Goal: Information Seeking & Learning: Check status

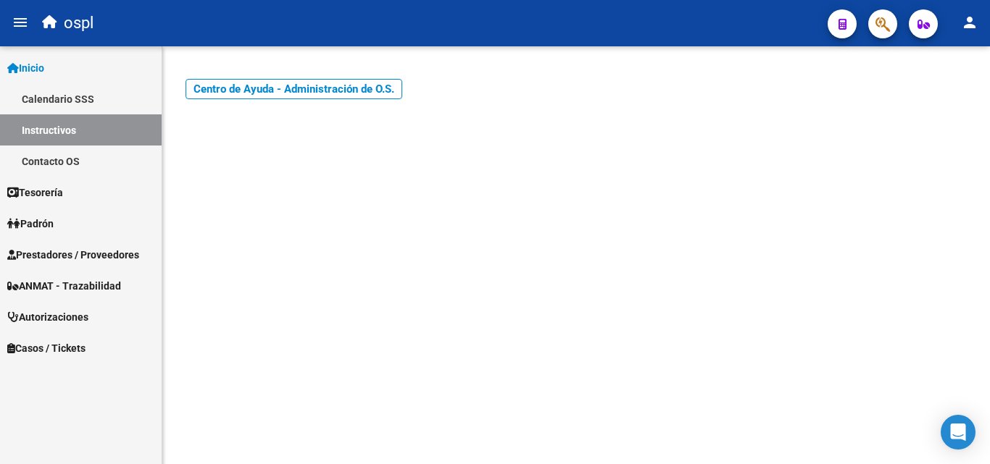
click at [52, 249] on span "Prestadores / Proveedores" at bounding box center [73, 255] width 132 height 16
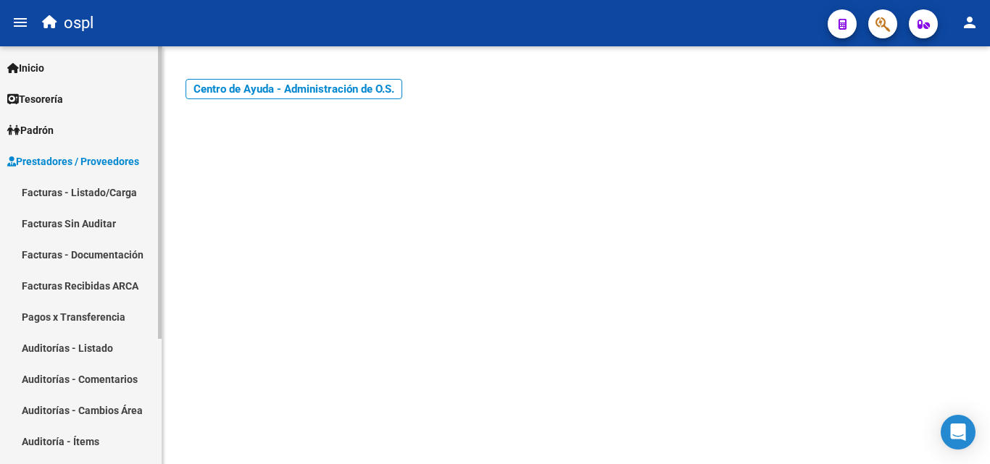
click at [93, 186] on link "Facturas - Listado/Carga" at bounding box center [81, 192] width 162 height 31
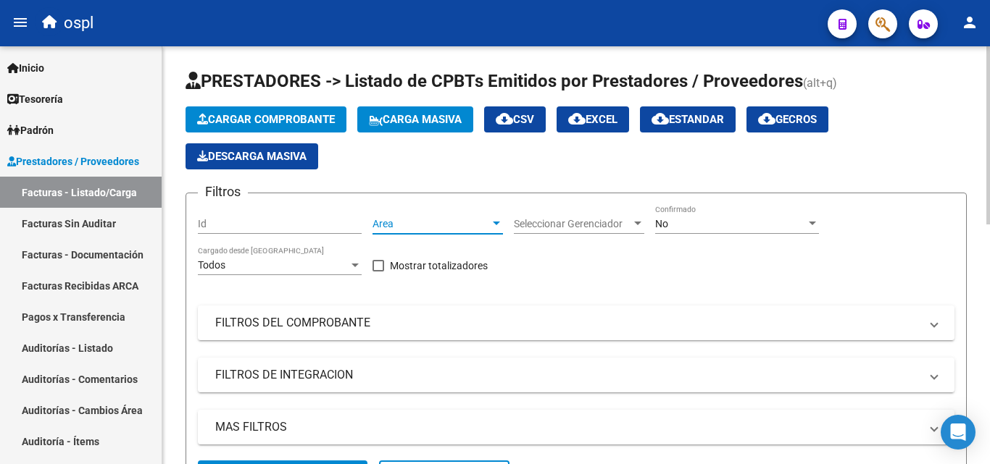
click at [499, 221] on div at bounding box center [496, 224] width 13 height 12
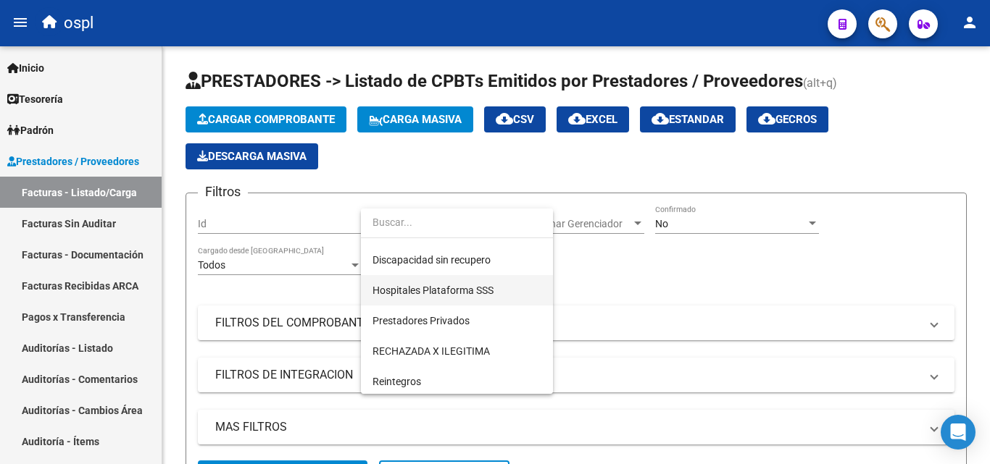
scroll to position [210, 0]
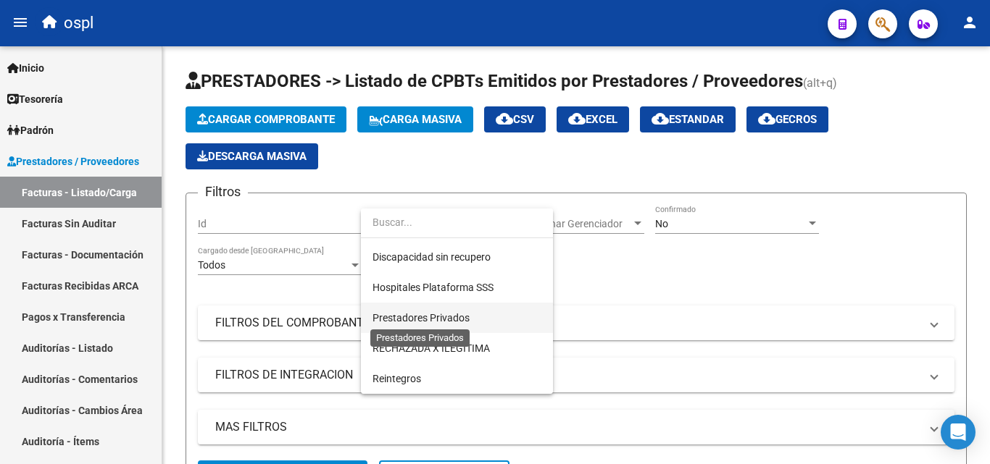
click at [444, 315] on span "Prestadores Privados" at bounding box center [420, 318] width 97 height 12
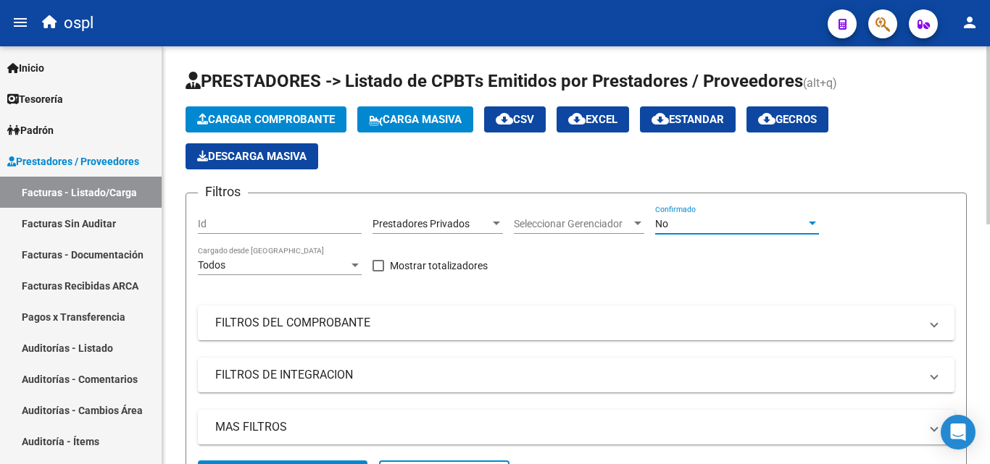
click at [810, 221] on div at bounding box center [812, 224] width 13 height 12
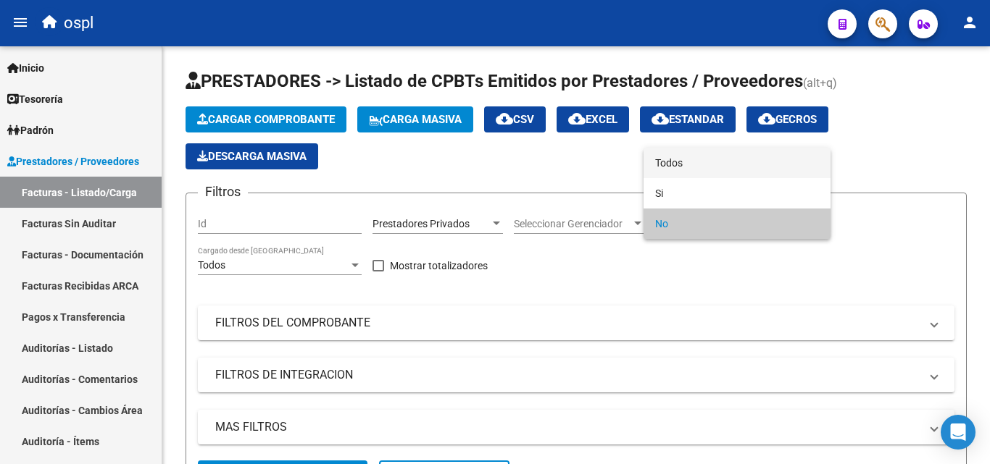
click at [664, 161] on span "Todos" at bounding box center [737, 163] width 164 height 30
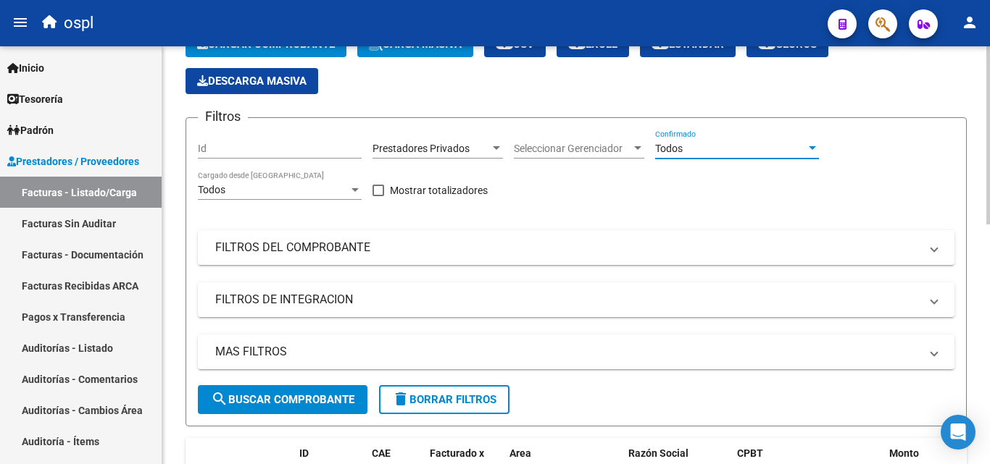
scroll to position [72, 0]
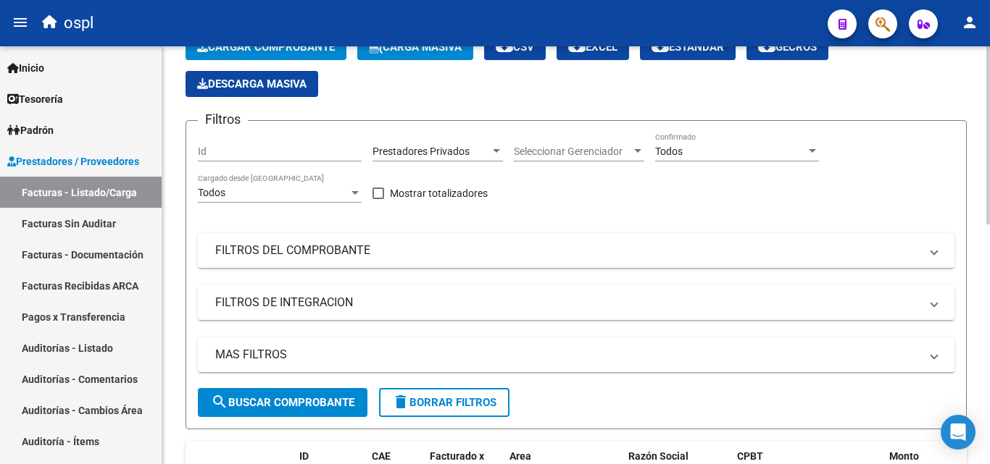
click at [325, 249] on mat-panel-title "FILTROS DEL COMPROBANTE" at bounding box center [567, 251] width 704 height 16
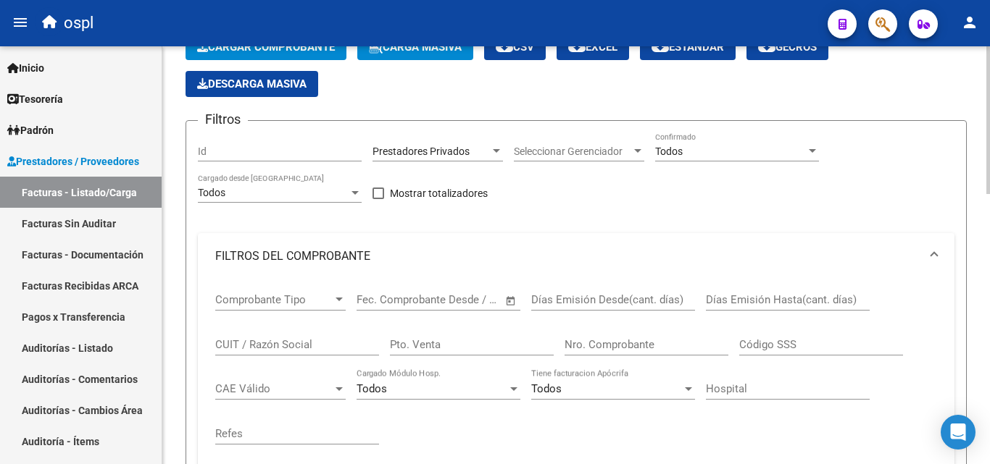
click at [605, 348] on input "Nro. Comprobante" at bounding box center [646, 344] width 164 height 13
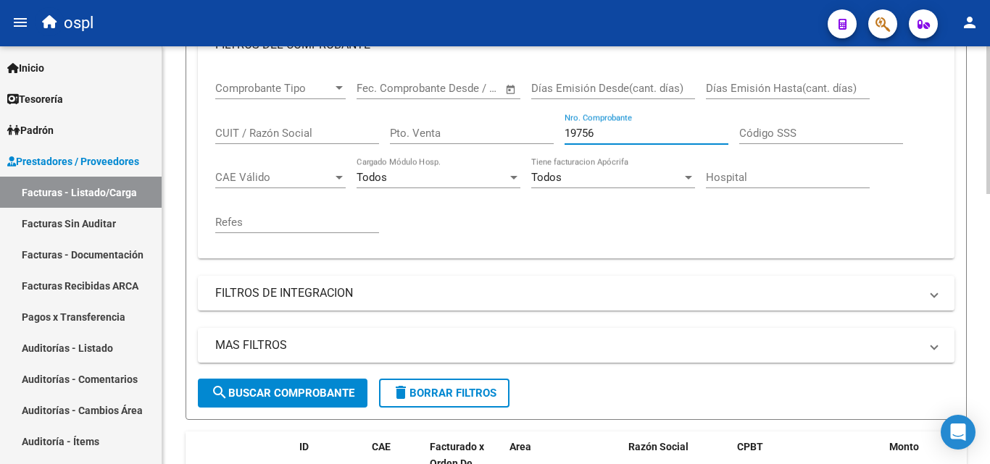
scroll to position [290, 0]
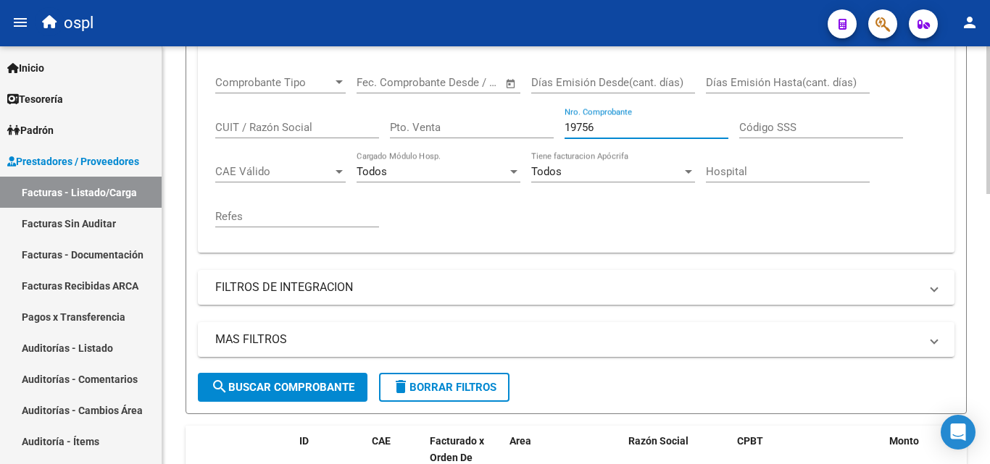
type input "19756"
click at [295, 391] on span "search Buscar Comprobante" at bounding box center [282, 387] width 143 height 13
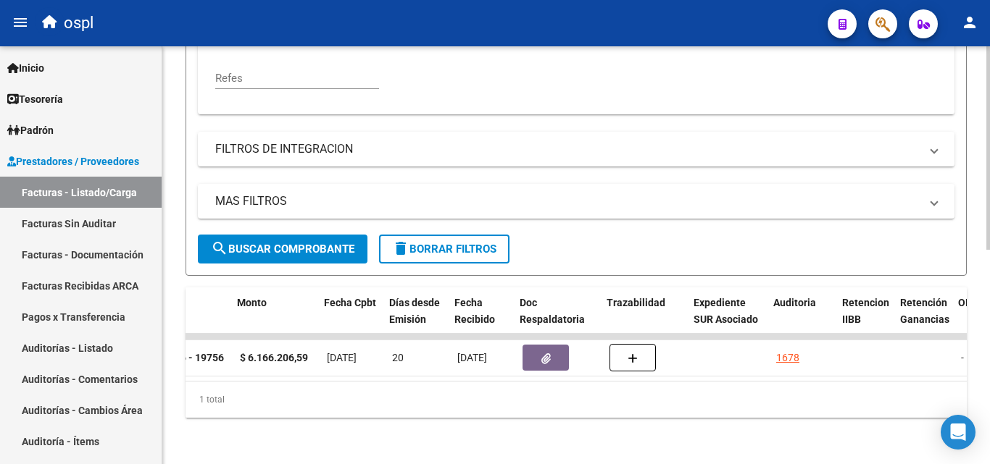
scroll to position [0, 631]
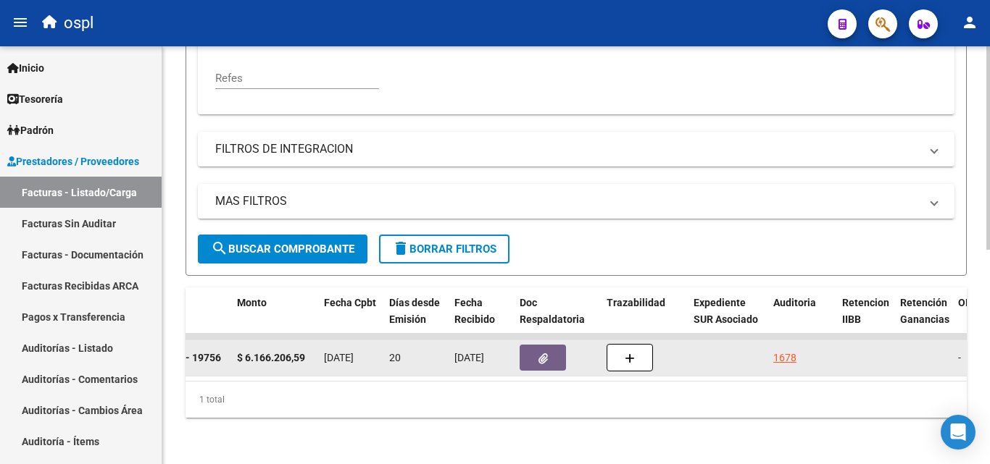
click at [536, 349] on button "button" at bounding box center [542, 358] width 46 height 26
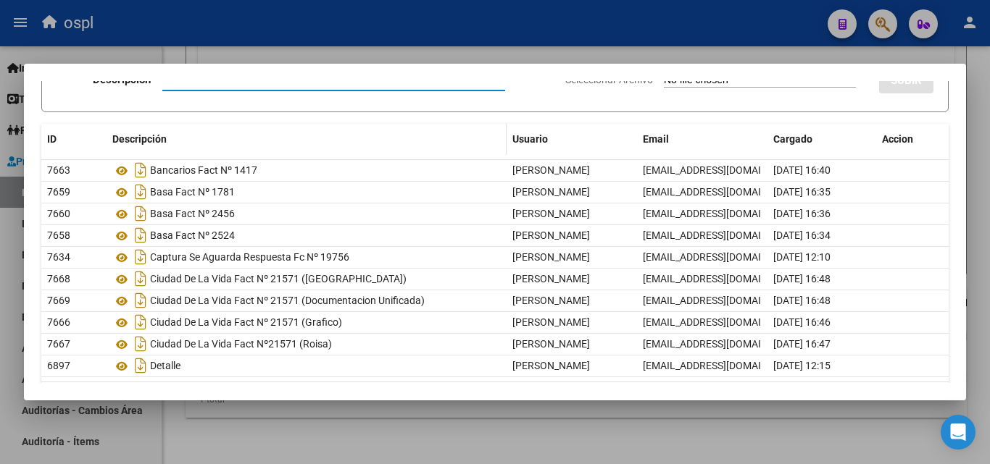
scroll to position [55, 0]
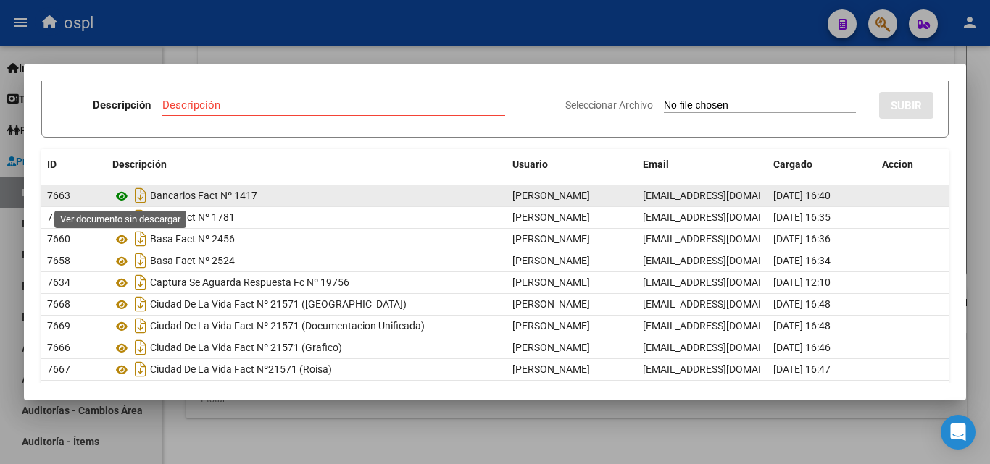
click at [121, 196] on icon at bounding box center [121, 196] width 19 height 17
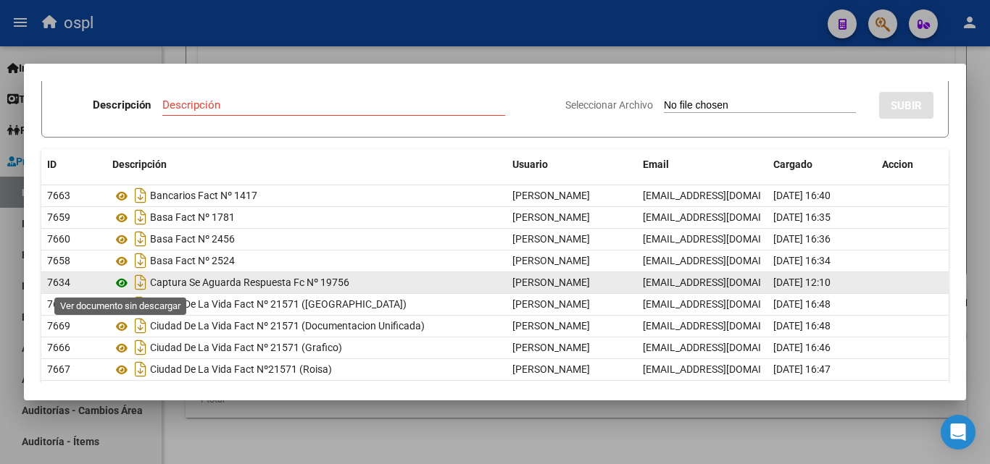
click at [122, 282] on icon at bounding box center [121, 283] width 19 height 17
click at [120, 283] on icon at bounding box center [121, 283] width 19 height 17
click at [64, 280] on span "7634" at bounding box center [58, 283] width 23 height 12
click at [119, 281] on icon at bounding box center [121, 283] width 19 height 17
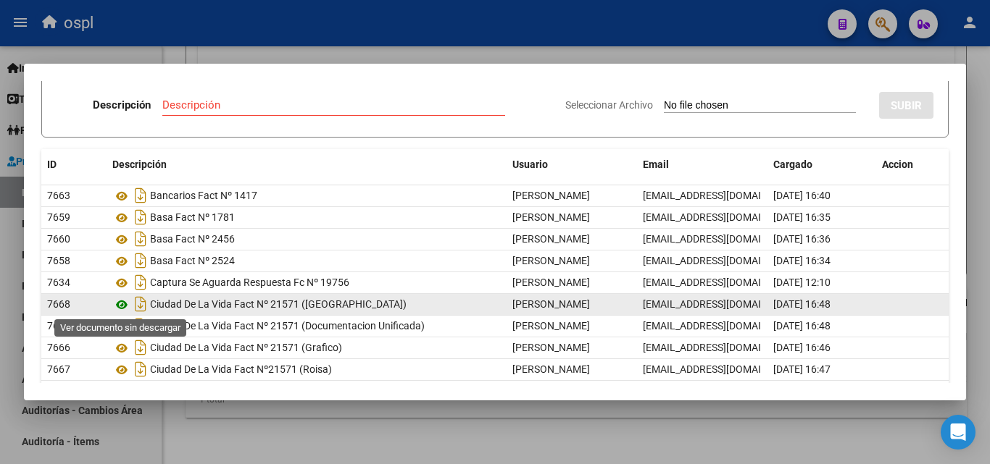
click at [123, 305] on icon at bounding box center [121, 304] width 19 height 17
click at [121, 305] on icon at bounding box center [121, 304] width 19 height 17
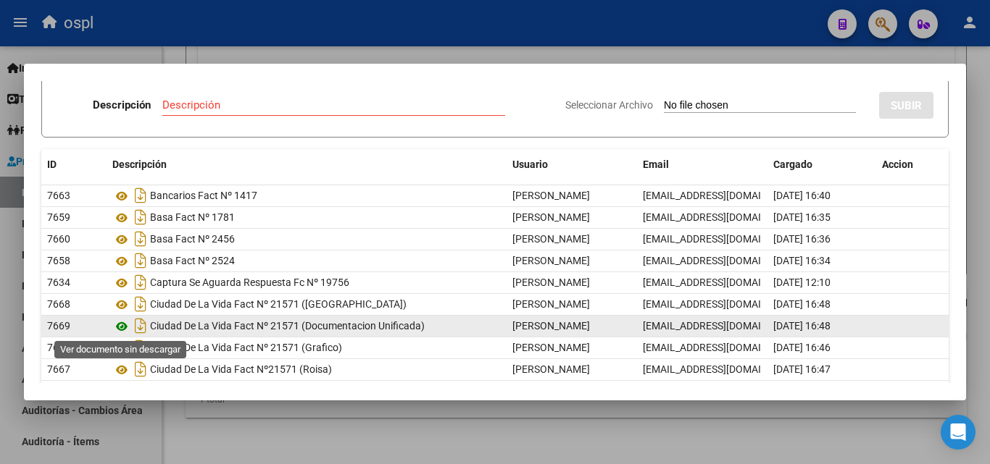
click at [122, 325] on icon at bounding box center [121, 326] width 19 height 17
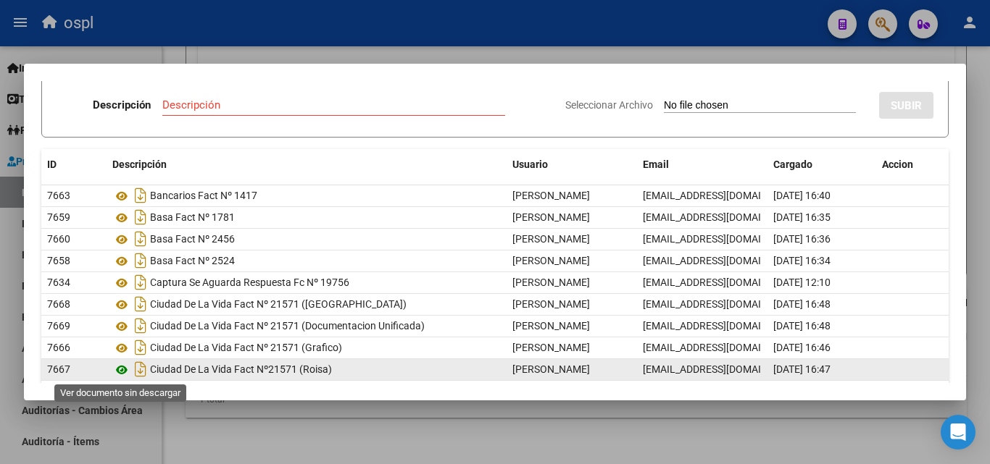
click at [119, 368] on icon at bounding box center [121, 370] width 19 height 17
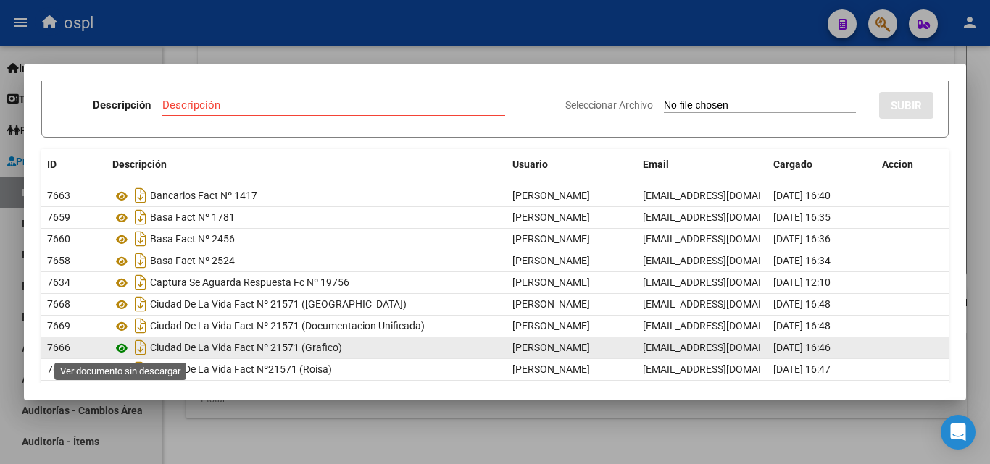
click at [121, 347] on icon at bounding box center [121, 348] width 19 height 17
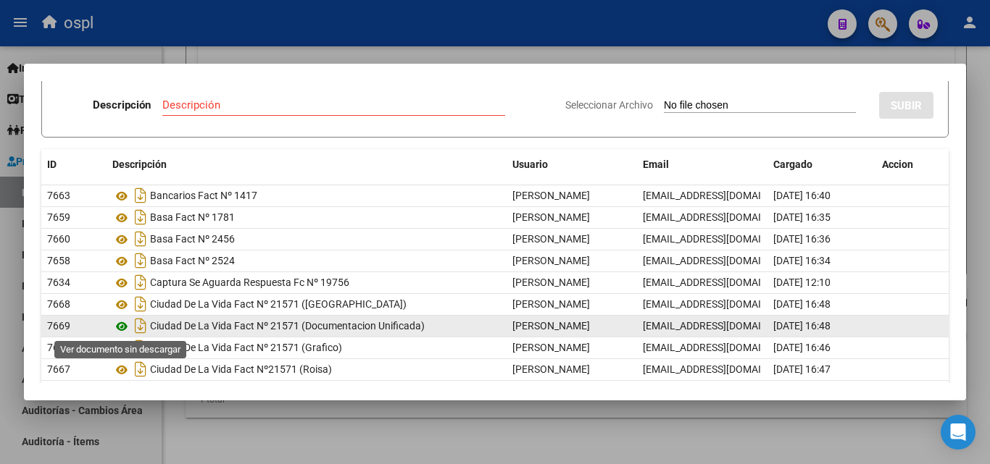
click at [122, 327] on icon at bounding box center [121, 326] width 19 height 17
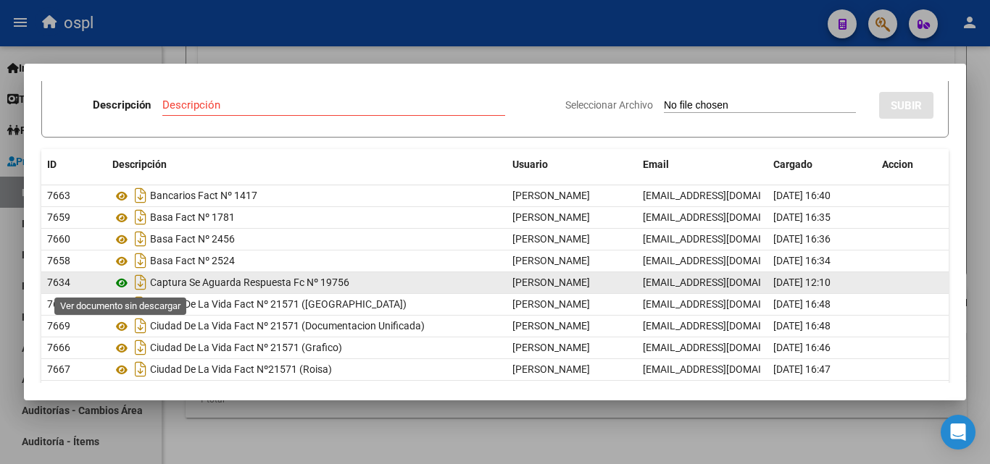
click at [122, 280] on icon at bounding box center [121, 283] width 19 height 17
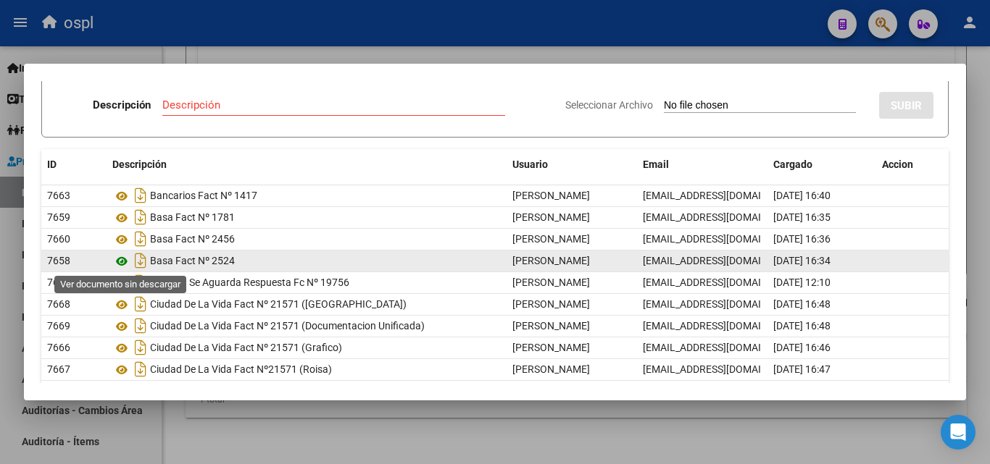
click at [122, 262] on icon at bounding box center [121, 261] width 19 height 17
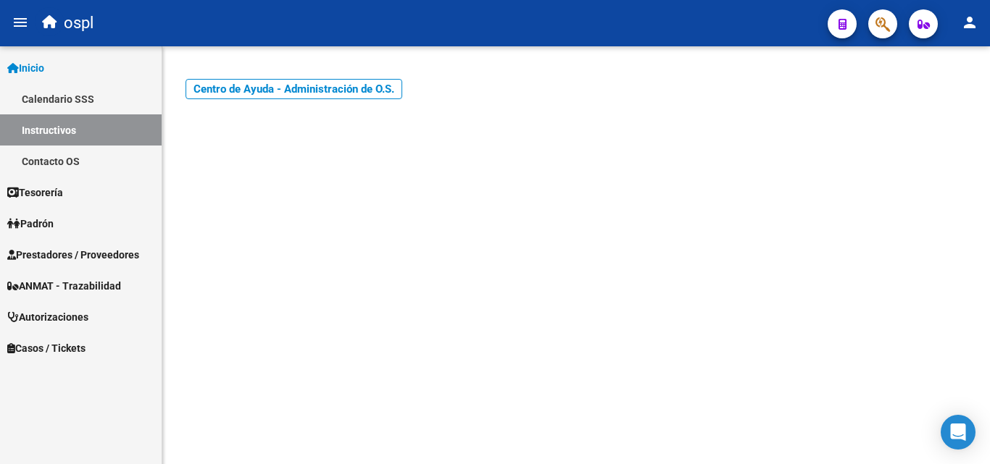
click at [40, 224] on span "Padrón" at bounding box center [30, 224] width 46 height 16
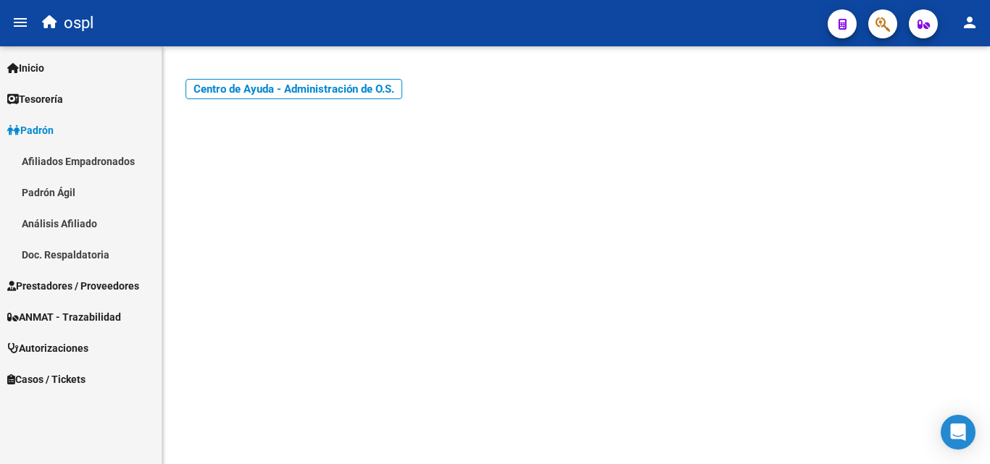
click at [85, 159] on link "Afiliados Empadronados" at bounding box center [81, 161] width 162 height 31
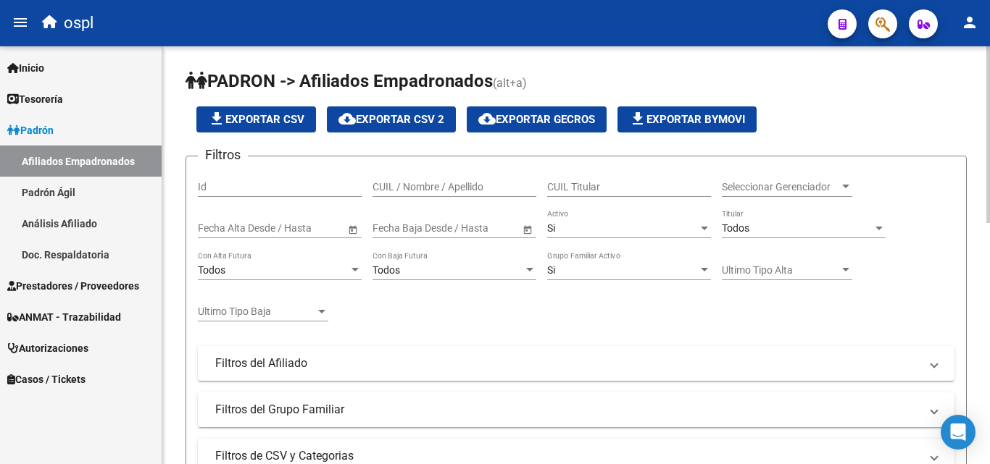
click at [598, 187] on input "CUIL Titular" at bounding box center [629, 187] width 164 height 12
click at [329, 409] on mat-panel-title "Filtros del Grupo Familiar" at bounding box center [567, 410] width 704 height 16
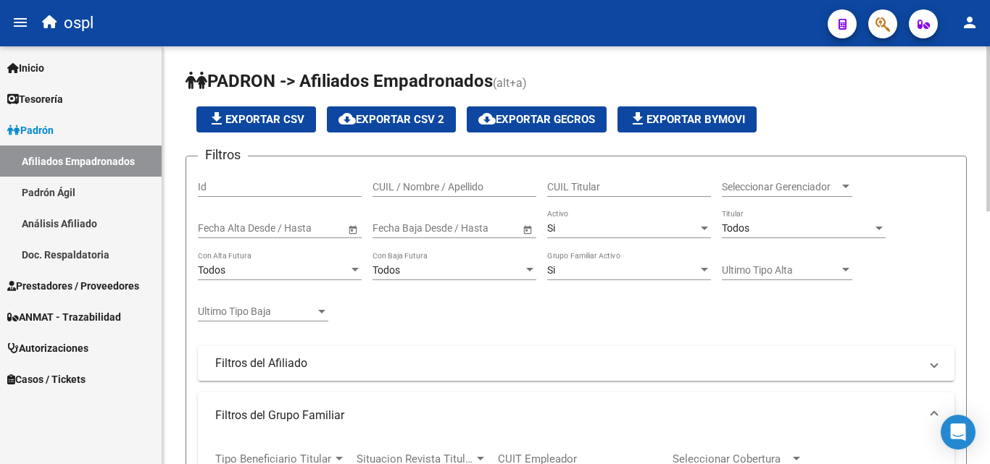
click at [611, 187] on input "CUIL Titular" at bounding box center [629, 187] width 164 height 12
type input "27301744280"
click at [287, 415] on mat-panel-title "Filtros del Grupo Familiar" at bounding box center [567, 416] width 704 height 16
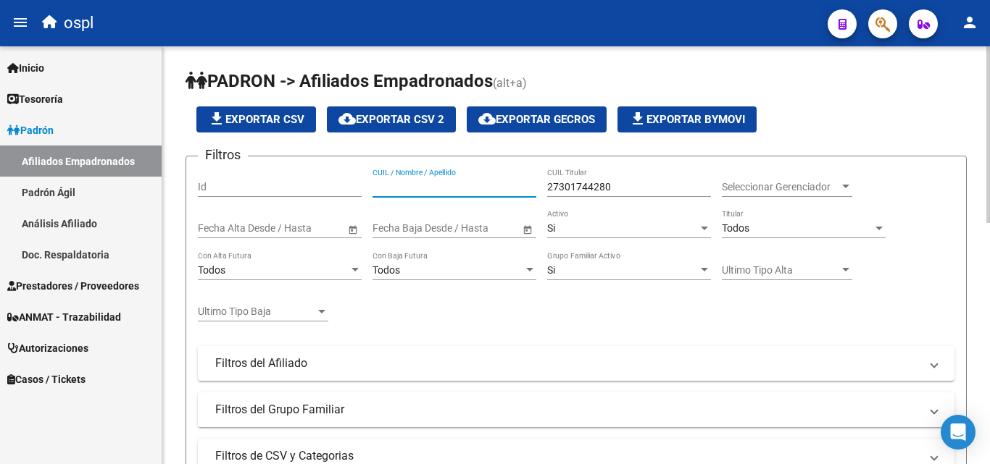
click at [436, 186] on input "CUIL / Nombre / Apellido" at bounding box center [454, 187] width 164 height 12
type input "g"
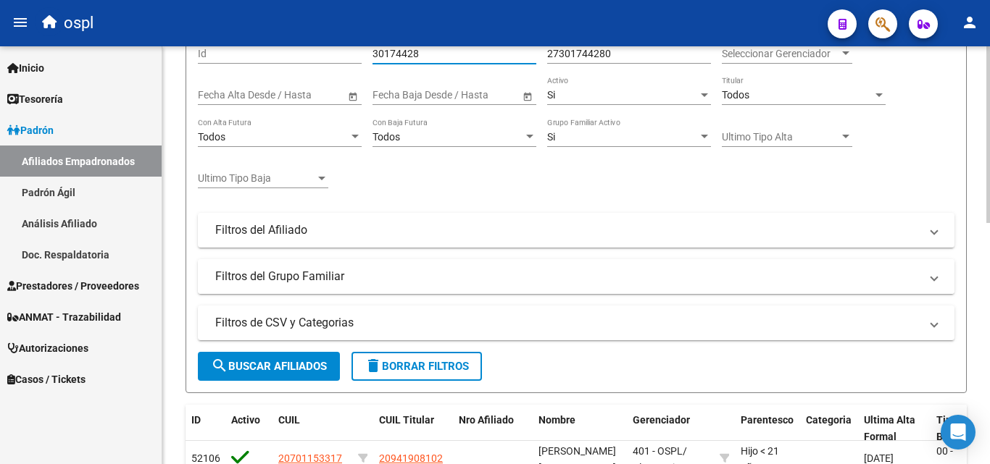
scroll to position [145, 0]
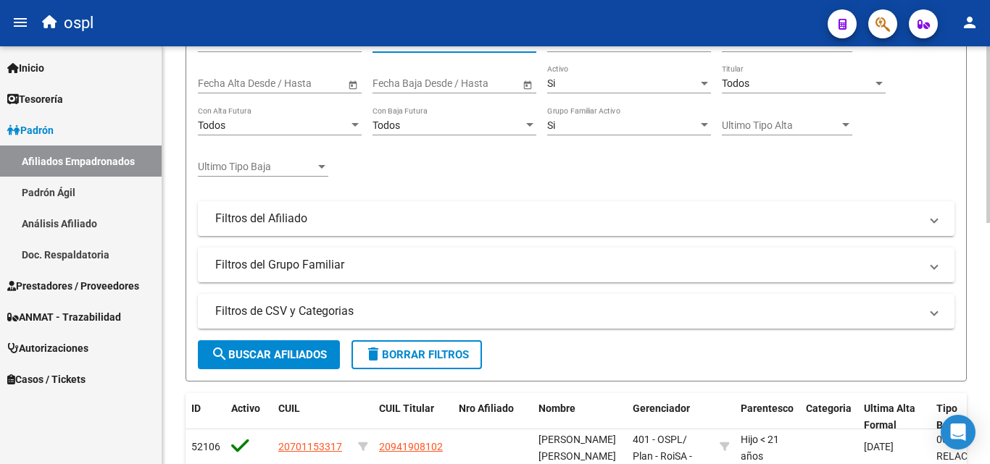
type input "30174428"
click at [298, 266] on mat-panel-title "Filtros del Grupo Familiar" at bounding box center [567, 265] width 704 height 16
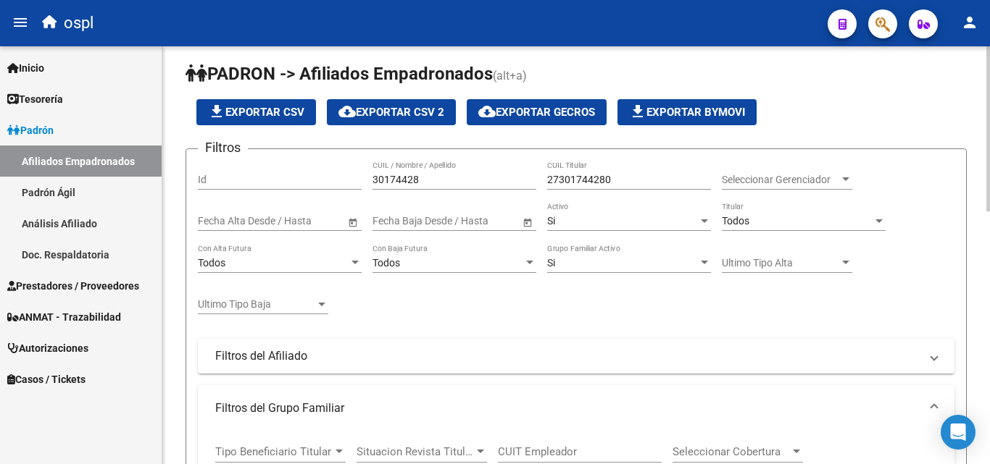
scroll to position [0, 0]
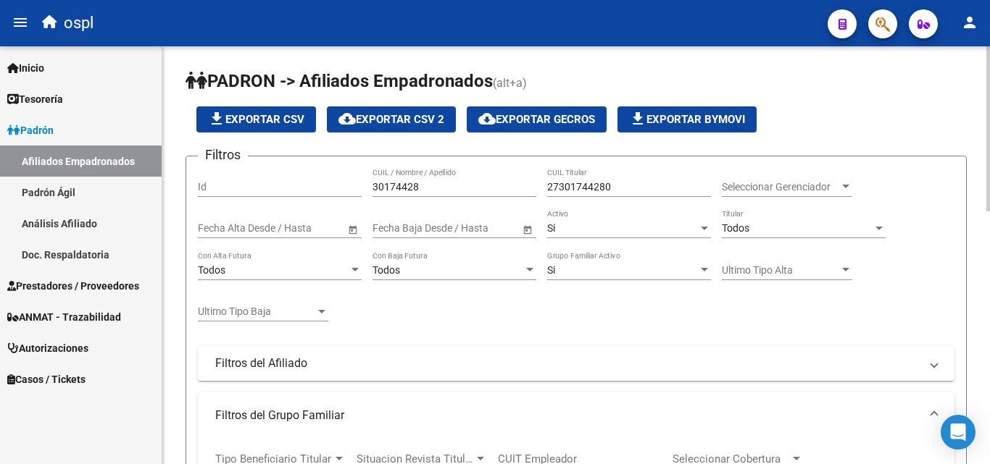
click at [263, 187] on input "Id" at bounding box center [280, 187] width 164 height 12
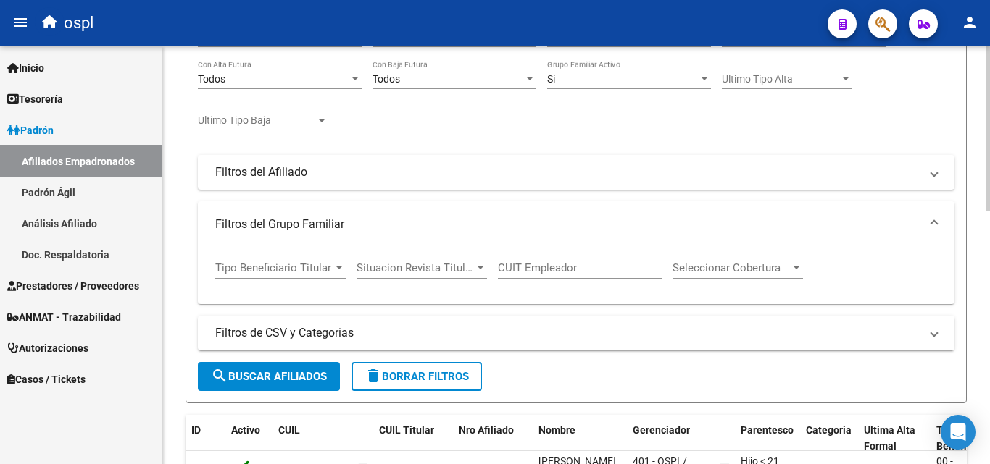
scroll to position [217, 0]
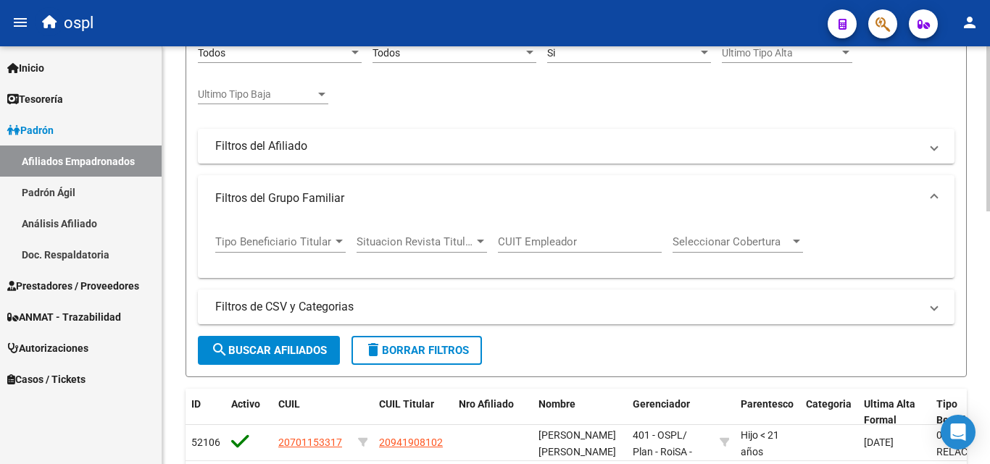
type input "-1"
click at [332, 239] on span "Tipo Beneficiario Titular" at bounding box center [273, 241] width 117 height 13
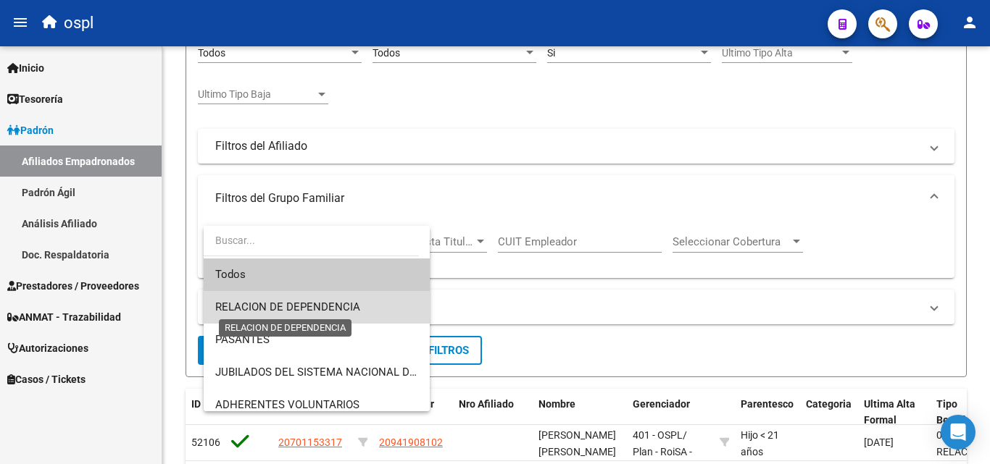
click at [325, 310] on span "RELACION DE DEPENDENCIA" at bounding box center [287, 307] width 145 height 13
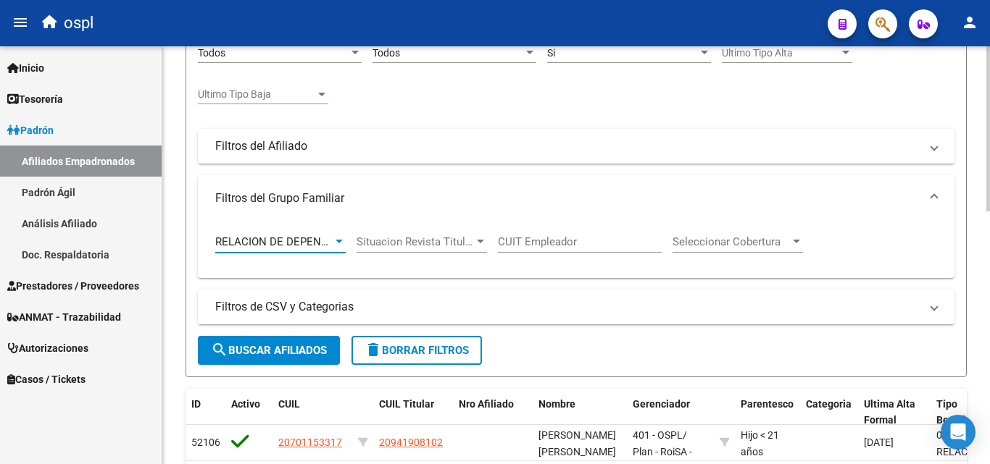
click at [296, 347] on span "search Buscar Afiliados" at bounding box center [269, 350] width 116 height 13
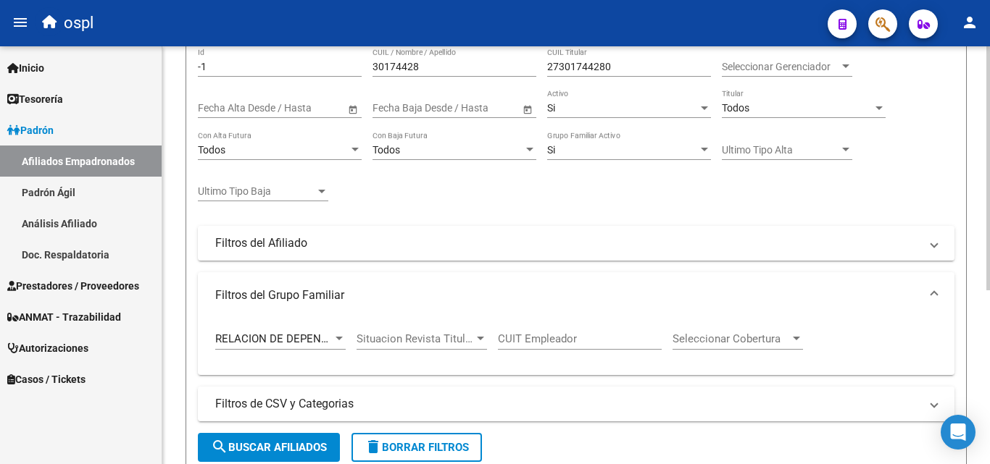
scroll to position [0, 0]
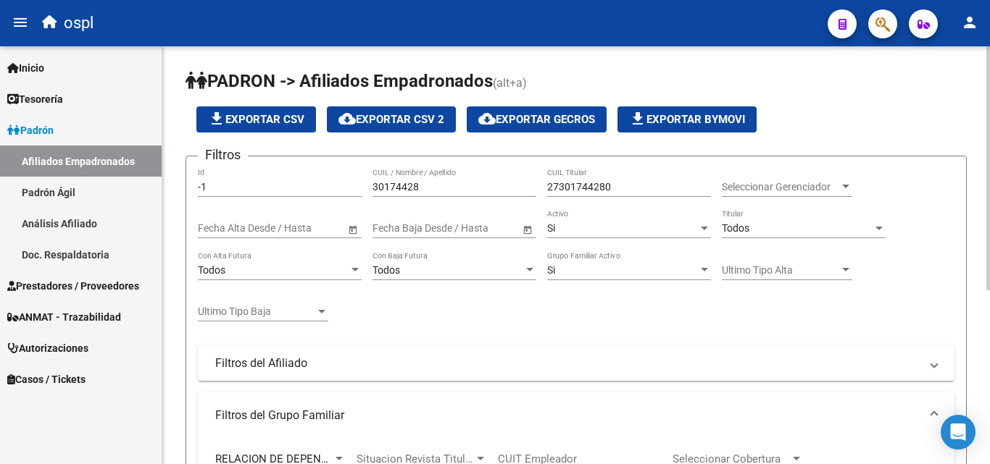
click at [443, 188] on input "30174428" at bounding box center [454, 187] width 164 height 12
click at [846, 186] on div at bounding box center [845, 187] width 7 height 4
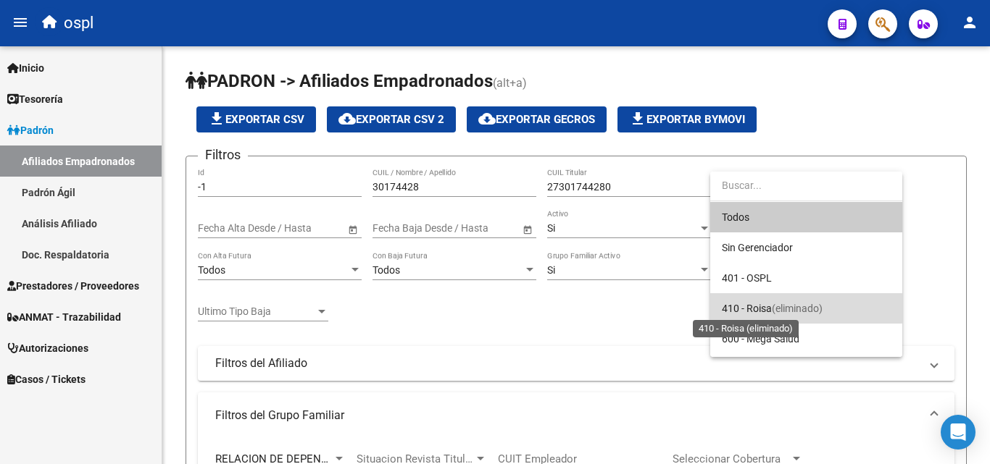
click at [761, 309] on span "410 - Roisa" at bounding box center [747, 309] width 50 height 12
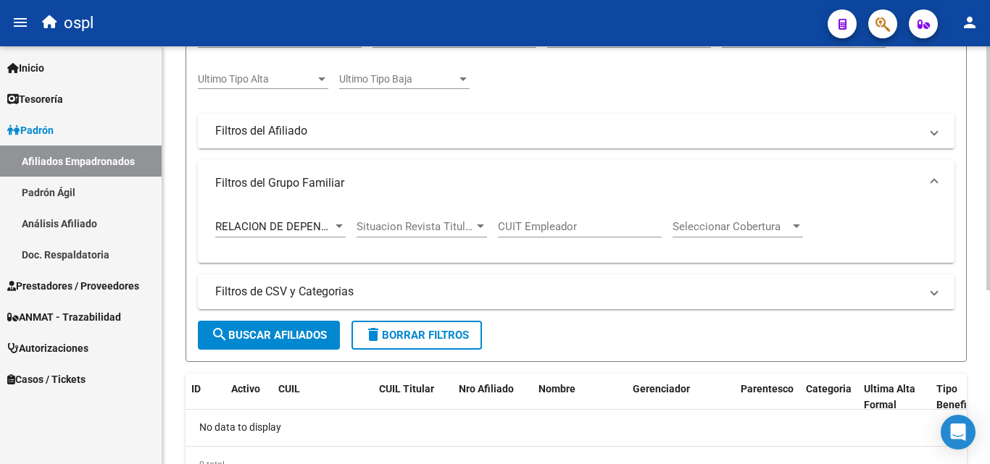
scroll to position [290, 0]
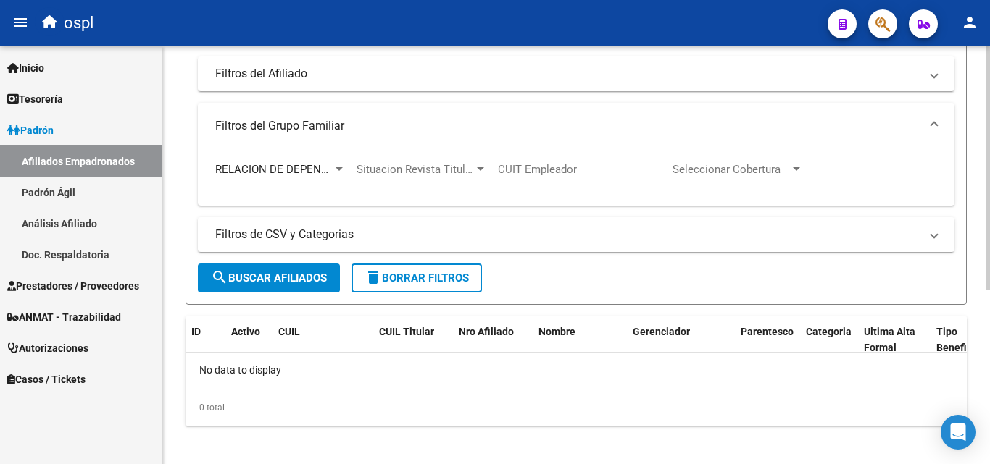
click at [298, 275] on span "search Buscar Afiliados" at bounding box center [269, 278] width 116 height 13
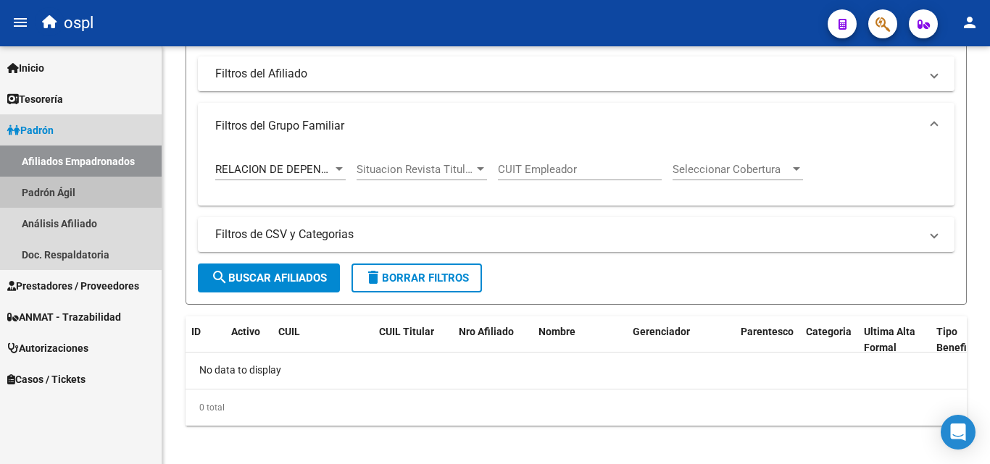
click at [51, 191] on link "Padrón Ágil" at bounding box center [81, 192] width 162 height 31
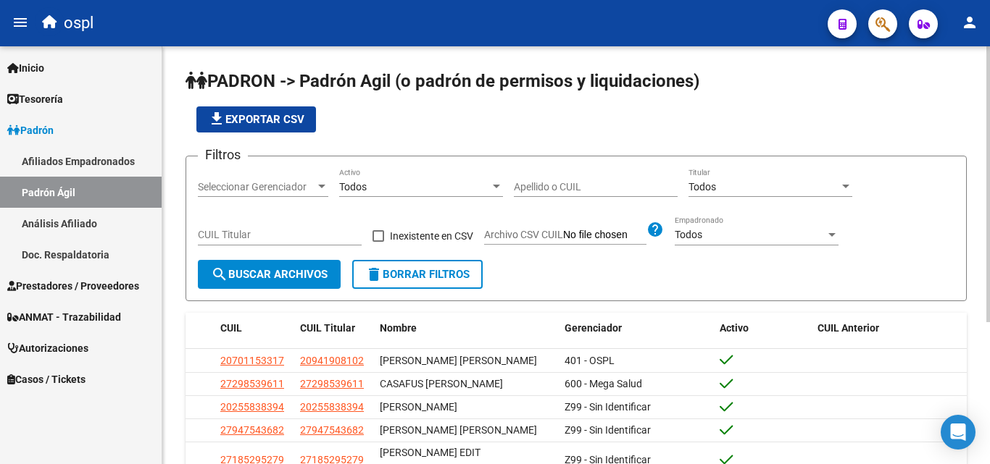
click at [561, 195] on div "Apellido o CUIL" at bounding box center [596, 182] width 164 height 29
click at [303, 273] on span "search Buscar Archivos" at bounding box center [269, 274] width 117 height 13
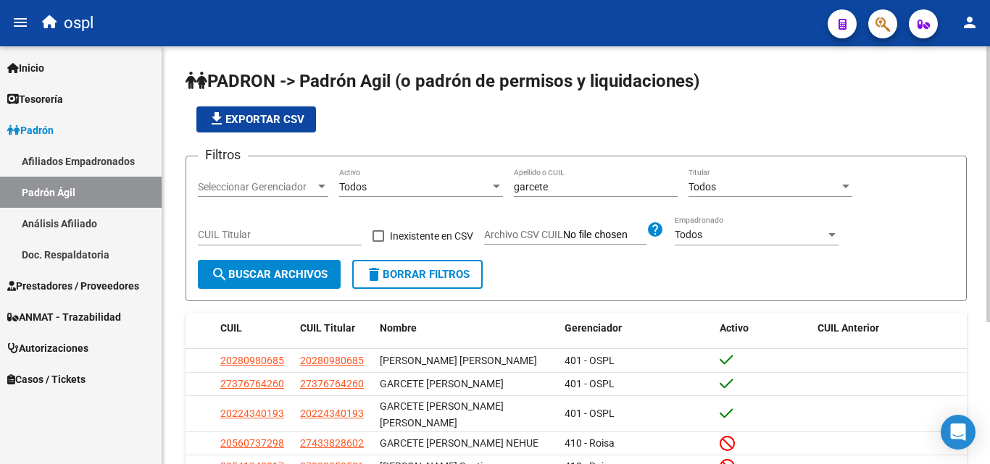
click at [573, 191] on input "garcete" at bounding box center [596, 187] width 164 height 12
type input "g"
type input "27301744280"
click at [298, 270] on span "search Buscar Archivos" at bounding box center [269, 274] width 117 height 13
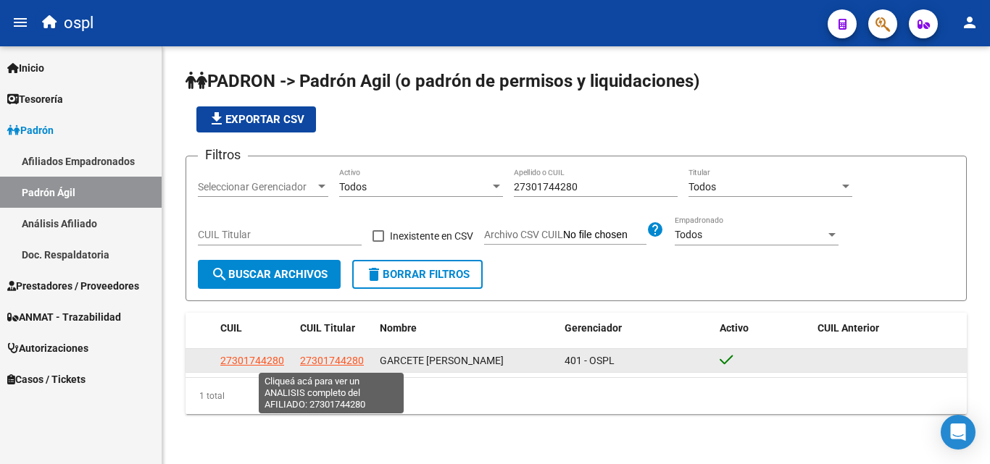
click at [335, 365] on span "27301744280" at bounding box center [332, 361] width 64 height 12
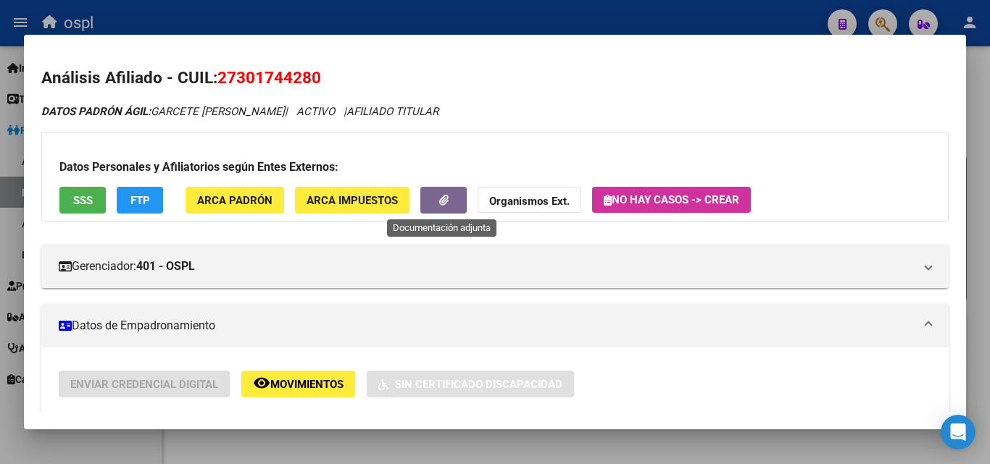
click at [439, 199] on icon "button" at bounding box center [443, 200] width 9 height 11
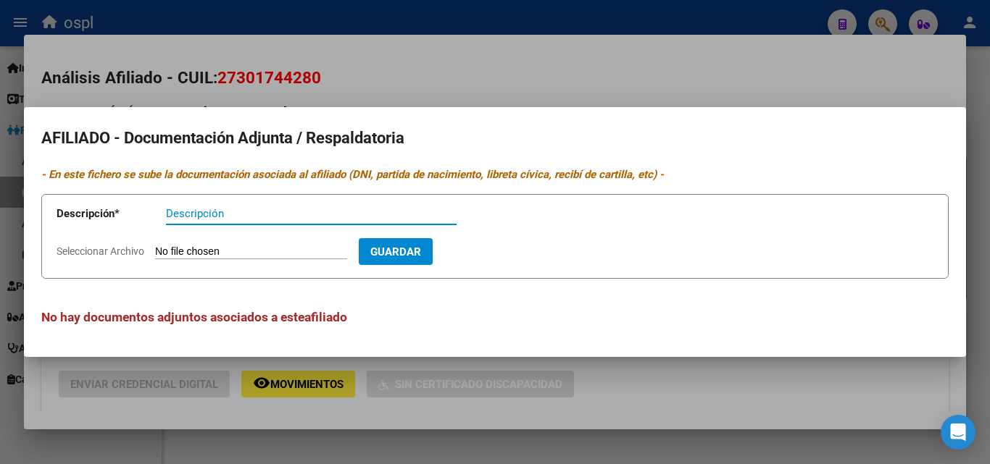
click at [728, 56] on div at bounding box center [495, 232] width 990 height 464
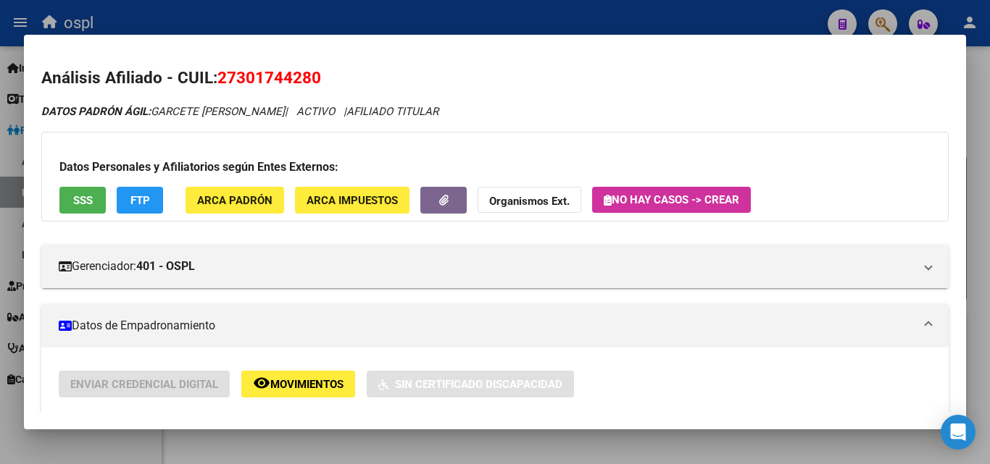
click at [729, 57] on mat-dialog-content "Análisis Afiliado - CUIL: 27301744280 DATOS [PERSON_NAME] ÁGIL: [PERSON_NAME] […" at bounding box center [495, 232] width 942 height 360
click at [925, 322] on span at bounding box center [928, 325] width 6 height 17
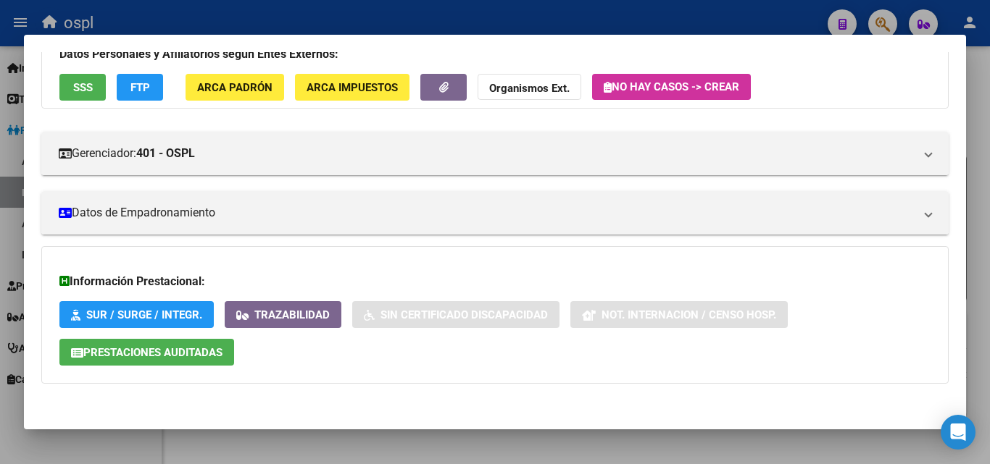
scroll to position [84, 0]
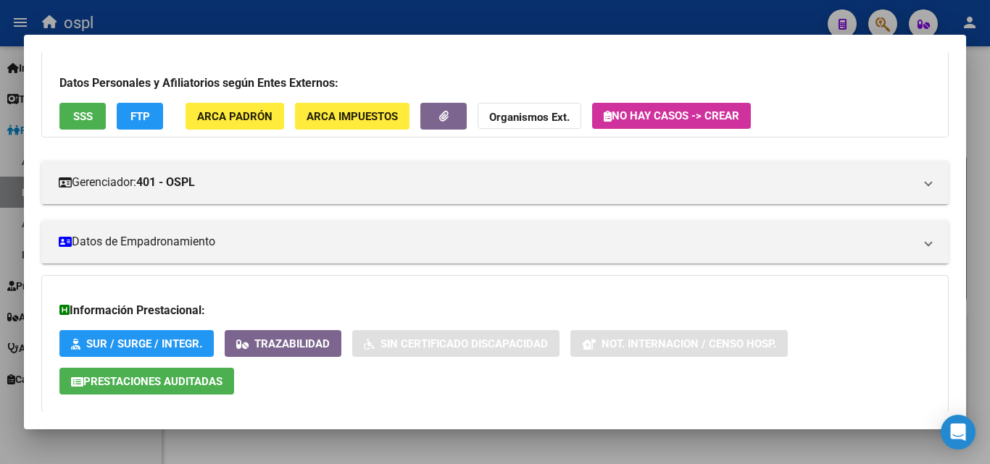
click at [541, 13] on div at bounding box center [495, 232] width 990 height 464
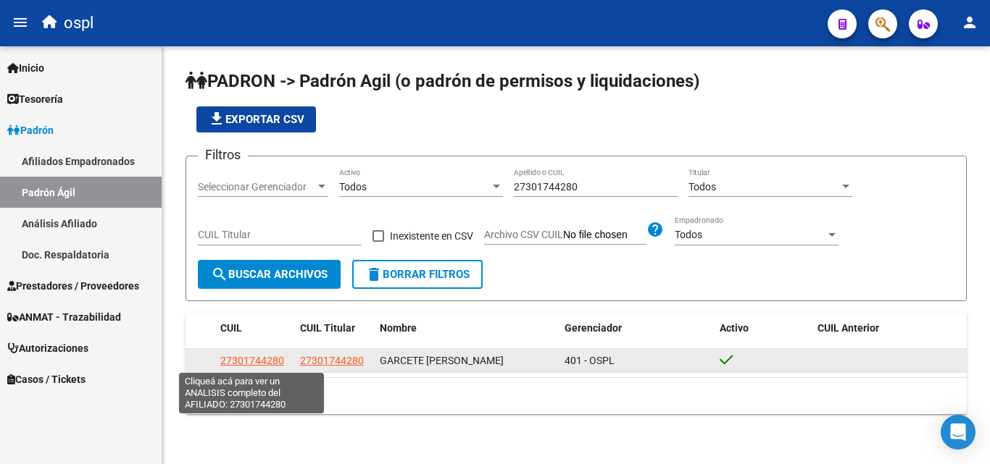
click at [238, 362] on span "27301744280" at bounding box center [252, 361] width 64 height 12
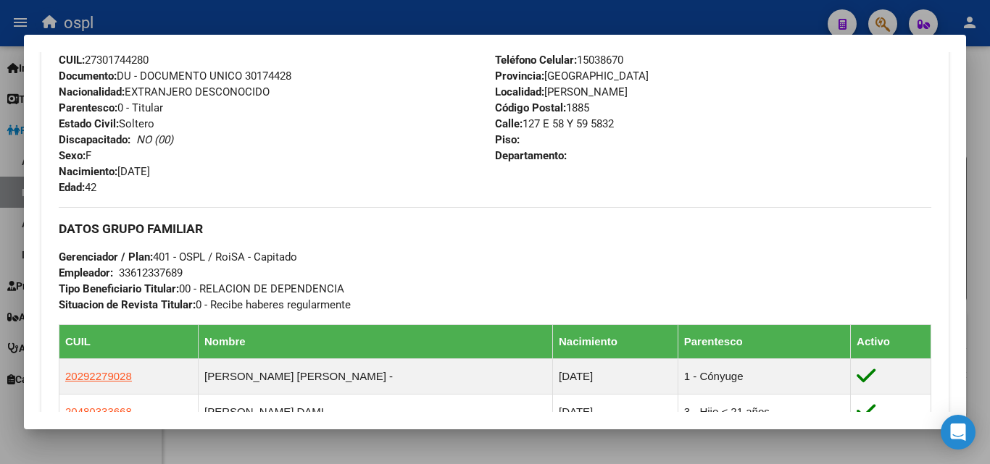
scroll to position [580, 0]
